Goal: Transaction & Acquisition: Purchase product/service

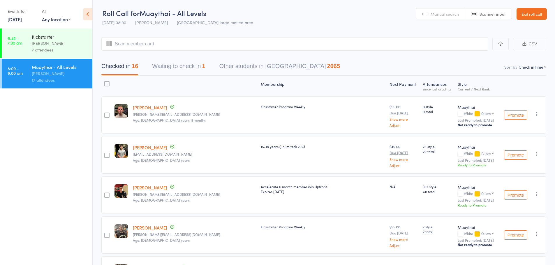
type input "."
click at [242, 26] on header "Roll Call for Muaythai - All Levels 13 Sep 08:00 Mitch Jackson Miami large matt…" at bounding box center [324, 14] width 462 height 29
click at [250, 44] on input "search" at bounding box center [294, 43] width 387 height 13
click at [529, 12] on link "Exit roll call" at bounding box center [532, 14] width 30 height 12
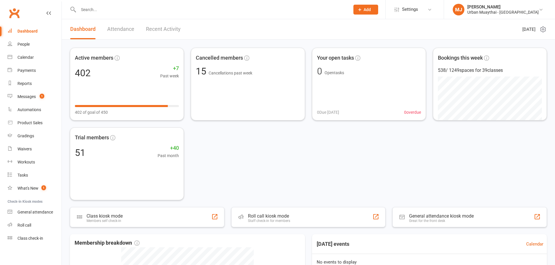
drag, startPoint x: 0, startPoint y: 0, endPoint x: 309, endPoint y: 14, distance: 308.8
click at [309, 14] on div at bounding box center [208, 9] width 276 height 19
click at [36, 124] on div "Product Sales" at bounding box center [29, 123] width 25 height 5
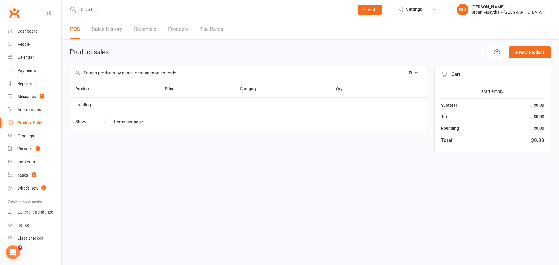
select select "100"
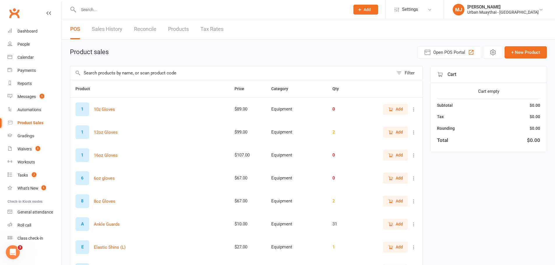
click at [170, 77] on input "text" at bounding box center [231, 72] width 323 height 13
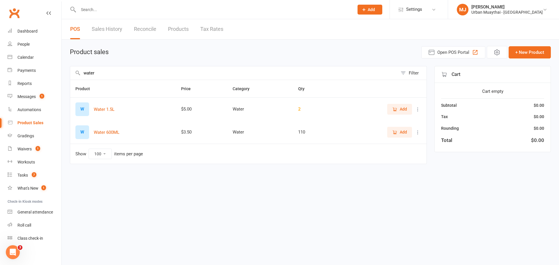
type input "water"
click at [390, 131] on button "Add" at bounding box center [399, 132] width 25 height 10
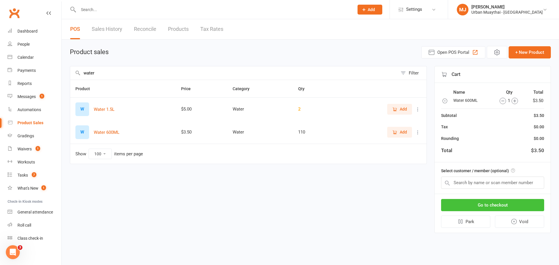
click at [508, 206] on button "Go to checkout" at bounding box center [492, 205] width 103 height 12
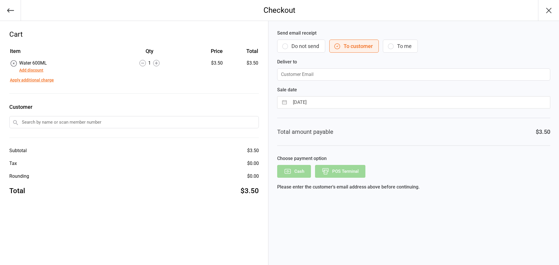
click at [307, 43] on button "Do not send" at bounding box center [301, 46] width 48 height 13
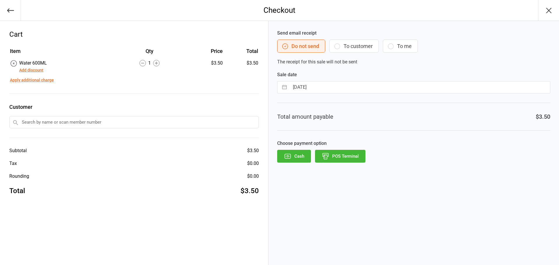
click at [350, 154] on button "POS Terminal" at bounding box center [340, 156] width 50 height 13
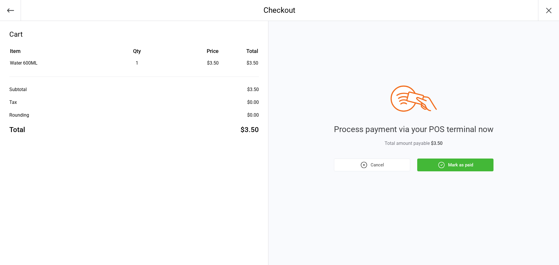
click at [459, 168] on button "Mark as paid" at bounding box center [456, 165] width 76 height 13
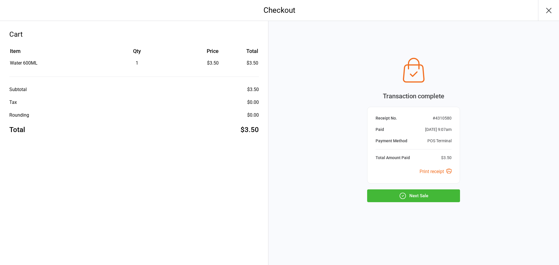
click at [441, 195] on button "Next Sale" at bounding box center [413, 196] width 93 height 13
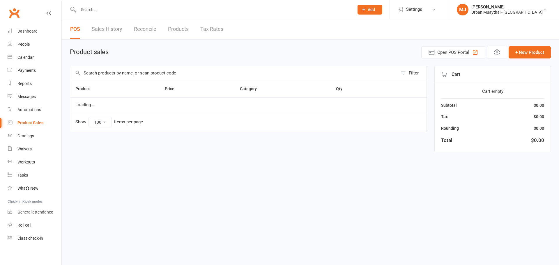
select select "100"
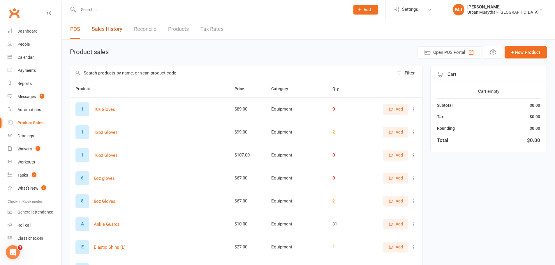
click at [104, 35] on link "Sales History" at bounding box center [107, 29] width 31 height 20
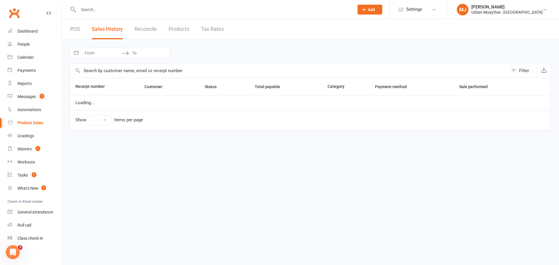
select select "25"
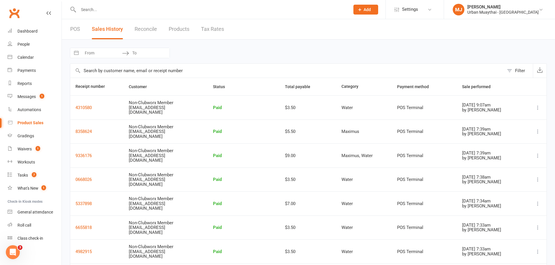
click at [80, 31] on link "POS" at bounding box center [75, 29] width 10 height 20
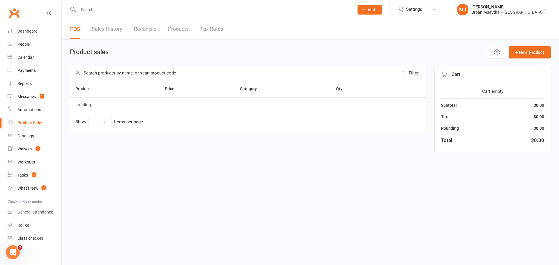
select select "100"
